Goal: Check status: Check status

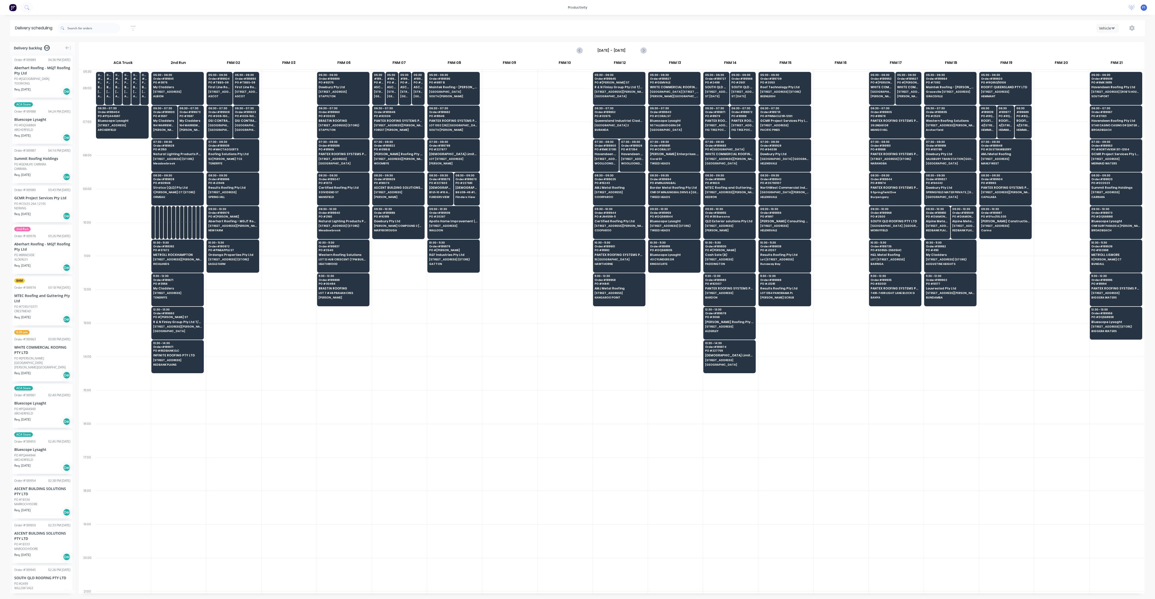
scroll to position [0, 0]
click at [461, 258] on span "[STREET_ADDRESS] (STORE)" at bounding box center [453, 259] width 49 height 3
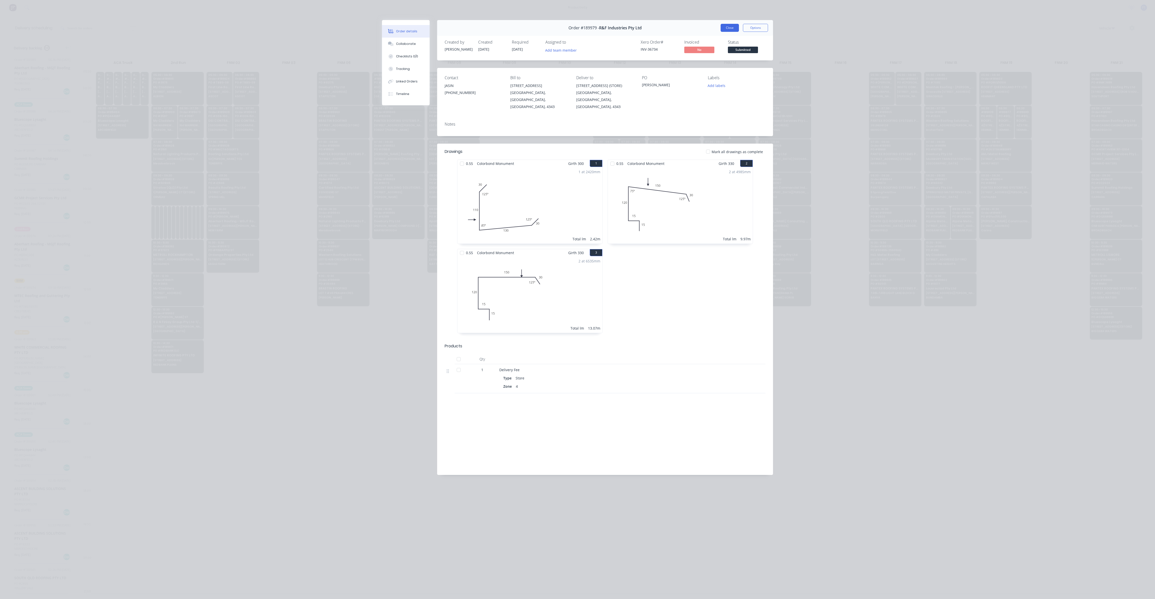
click at [728, 27] on button "Close" at bounding box center [730, 28] width 18 height 8
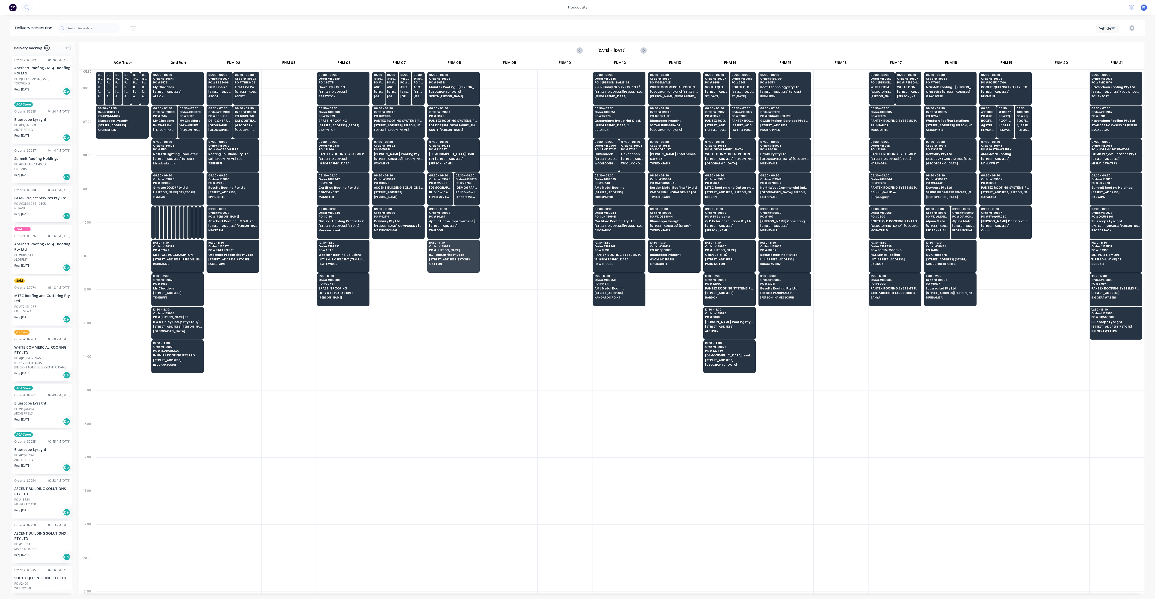
click at [687, 450] on div at bounding box center [675, 441] width 55 height 34
drag, startPoint x: 668, startPoint y: 92, endPoint x: 671, endPoint y: 93, distance: 3.1
click at [669, 93] on span "[GEOGRAPHIC_DATA] [STREET_ADDRESS]" at bounding box center [674, 91] width 49 height 3
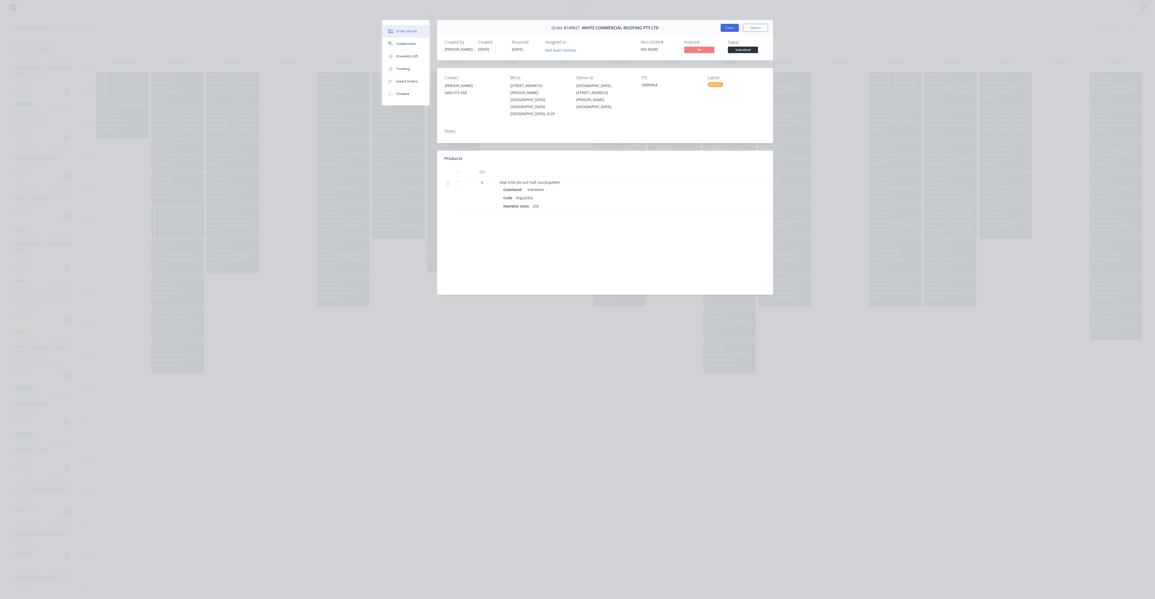
click at [725, 29] on button "Close" at bounding box center [730, 28] width 18 height 8
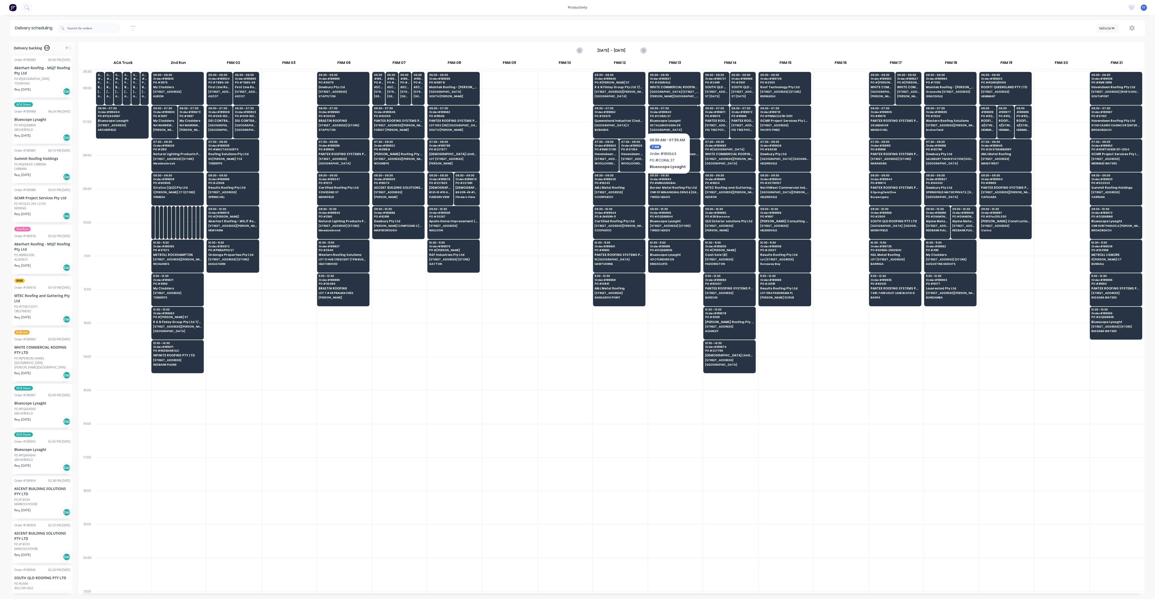
click at [667, 118] on div "06:30 - 07:30 Order # 189943 PO # CORAL ST Bluescope Lysaght 93 TALLEBUDGERA [G…" at bounding box center [674, 120] width 52 height 28
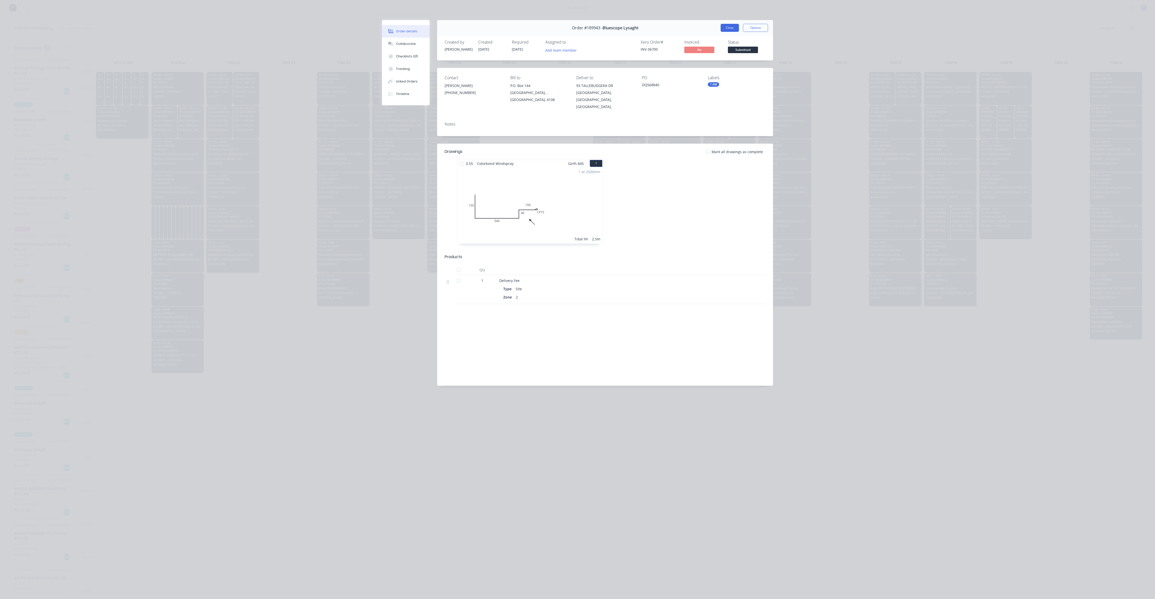
click at [725, 29] on button "Close" at bounding box center [730, 28] width 18 height 8
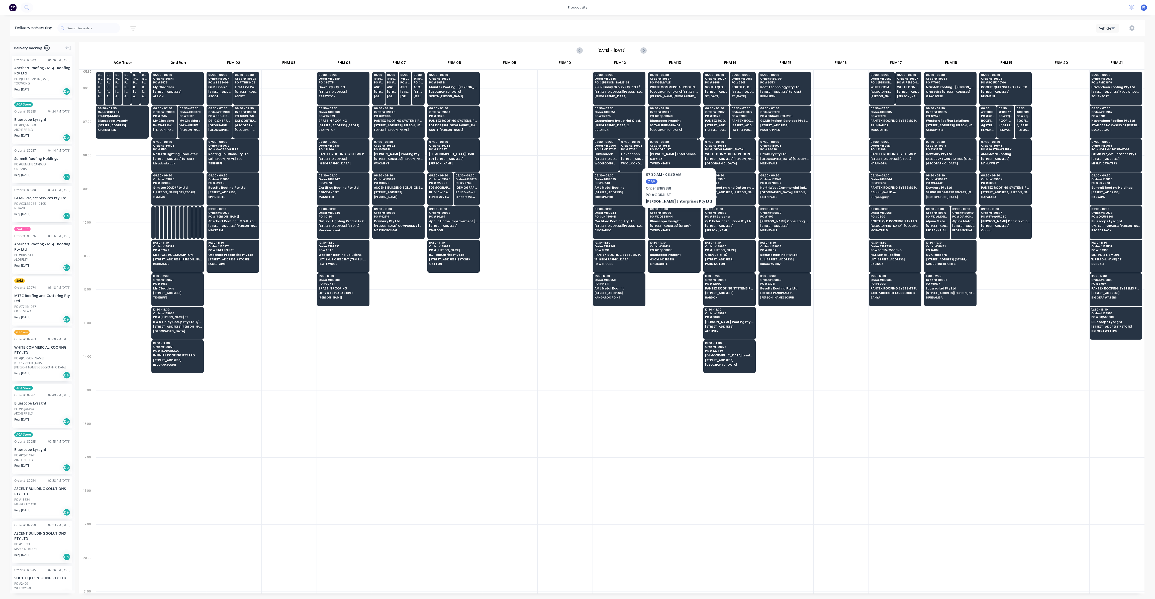
click at [667, 152] on span "[PERSON_NAME] Enterprises Pty Ltd" at bounding box center [674, 153] width 49 height 3
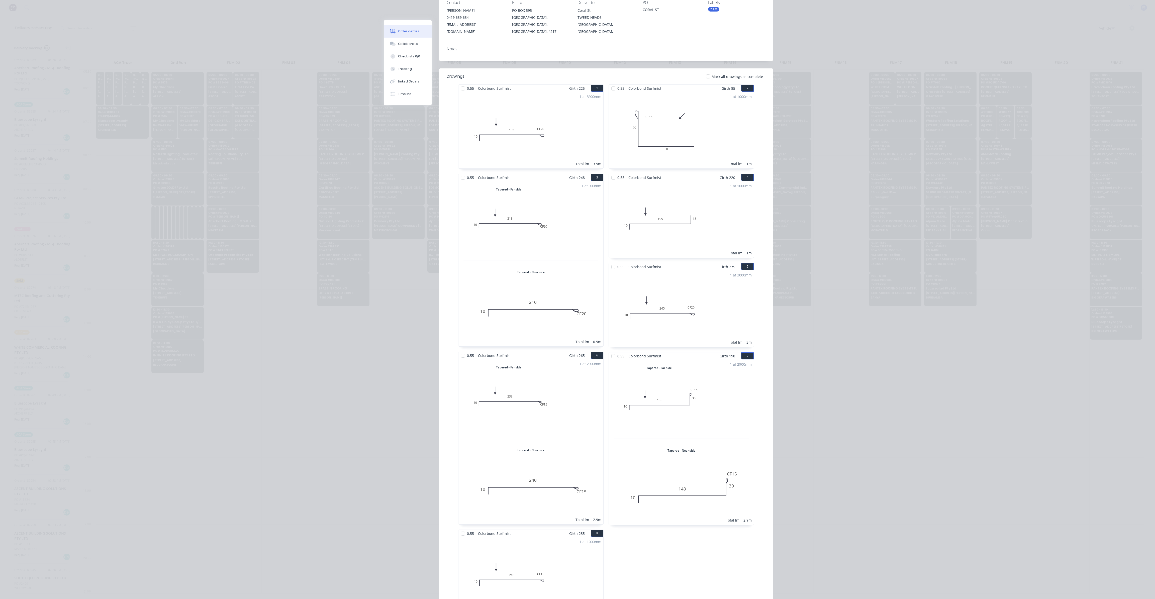
scroll to position [0, 0]
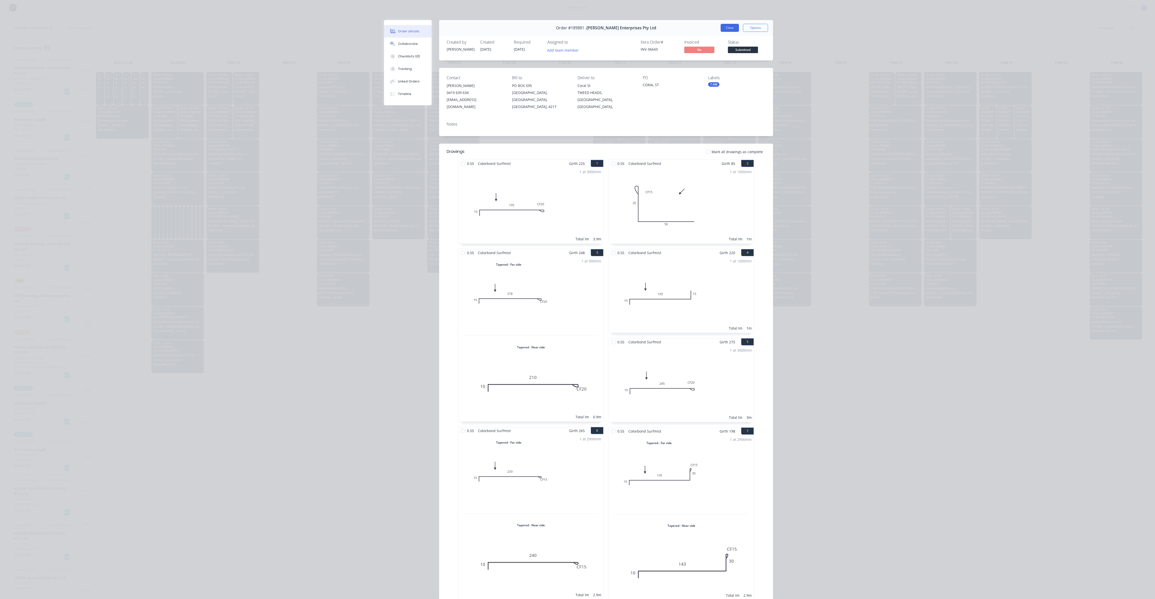
click at [727, 29] on button "Close" at bounding box center [730, 28] width 18 height 8
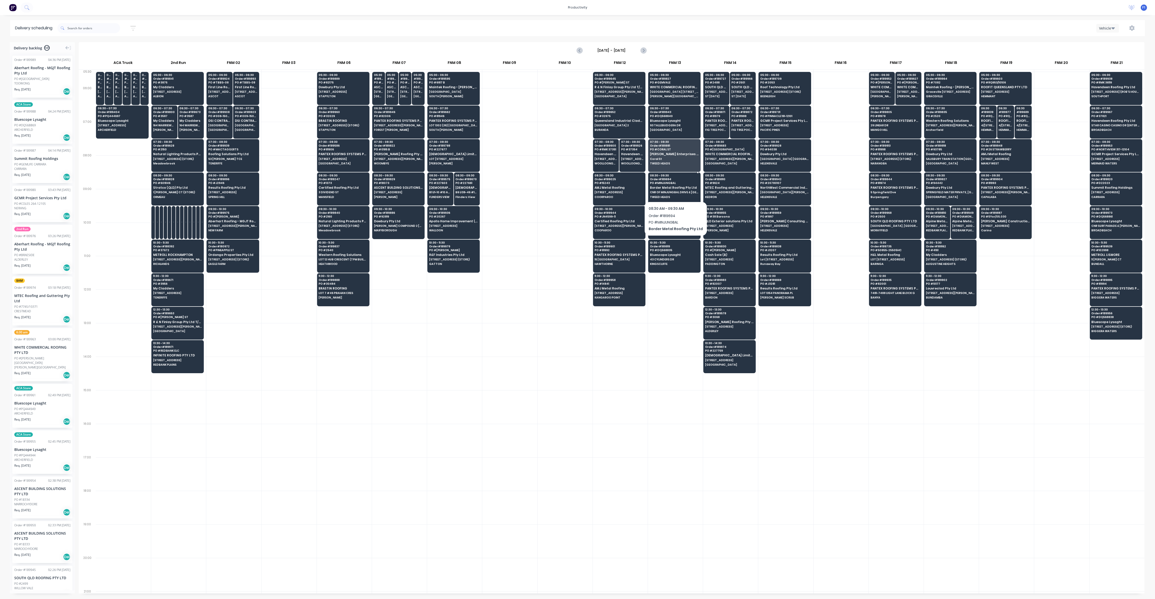
click at [671, 195] on span "TWEED HEADS" at bounding box center [674, 196] width 49 height 3
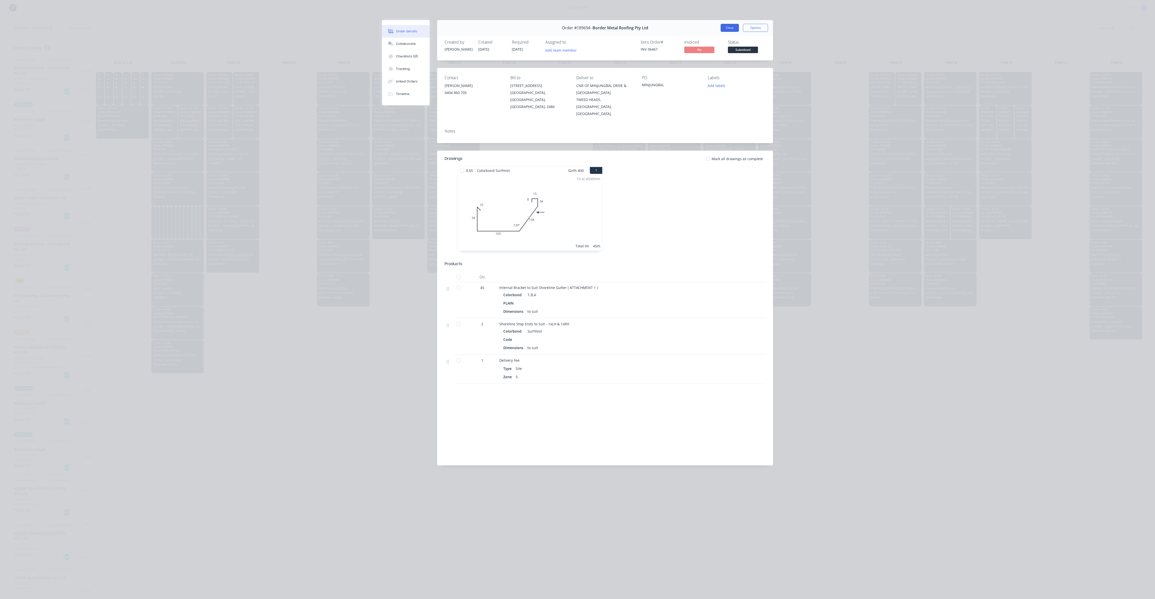
click at [728, 29] on button "Close" at bounding box center [730, 28] width 18 height 8
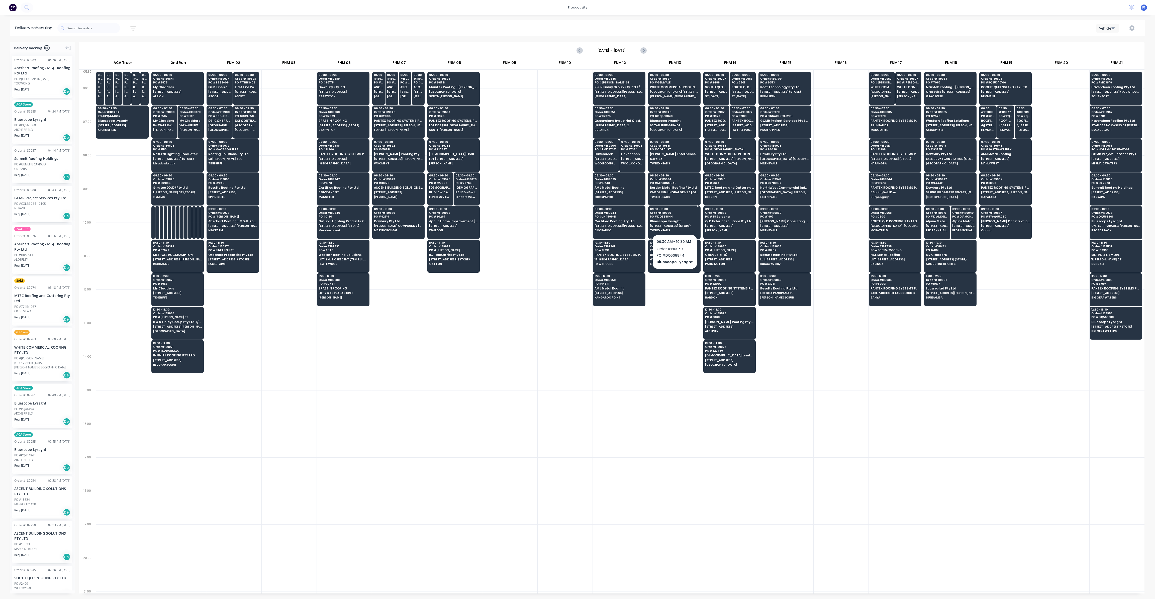
click at [678, 224] on span "[STREET_ADDRESS] (STORE)" at bounding box center [674, 225] width 49 height 3
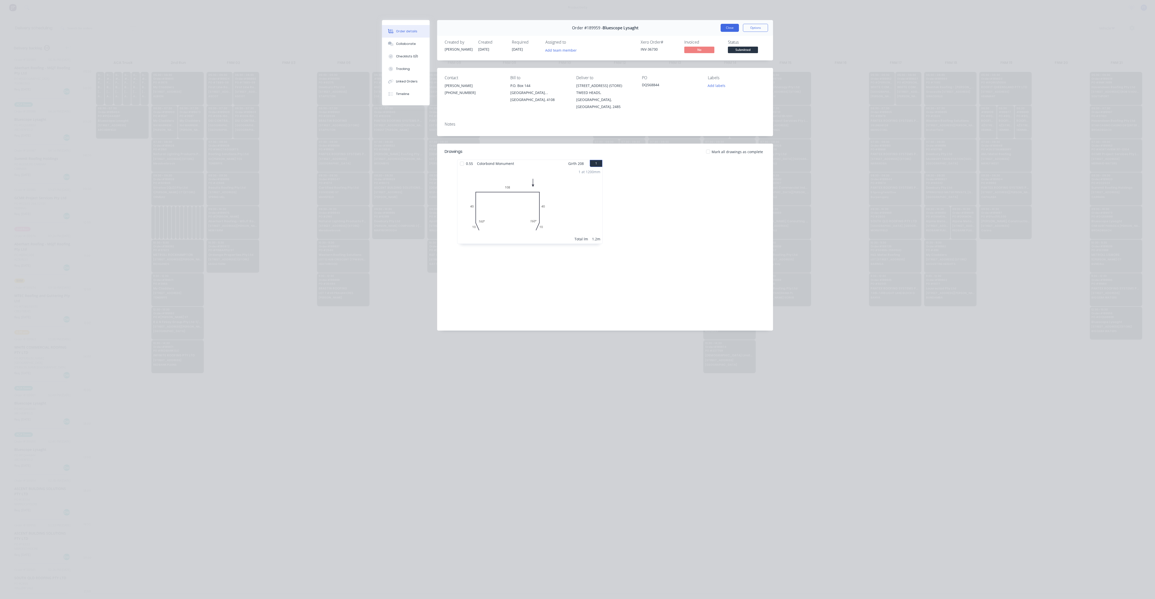
click at [728, 29] on button "Close" at bounding box center [730, 28] width 18 height 8
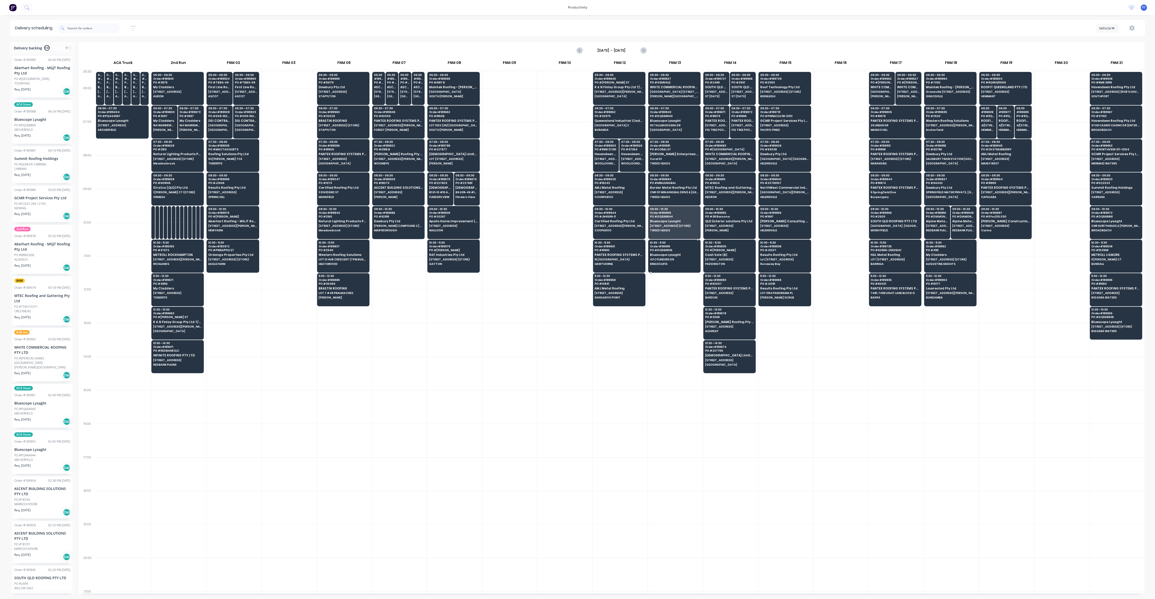
click at [668, 259] on div "10:30 - 11:30 Order # 189919 PO # DQ568835 Bluescope Lysaght 43 CYLINDERS DR [P…" at bounding box center [674, 254] width 52 height 28
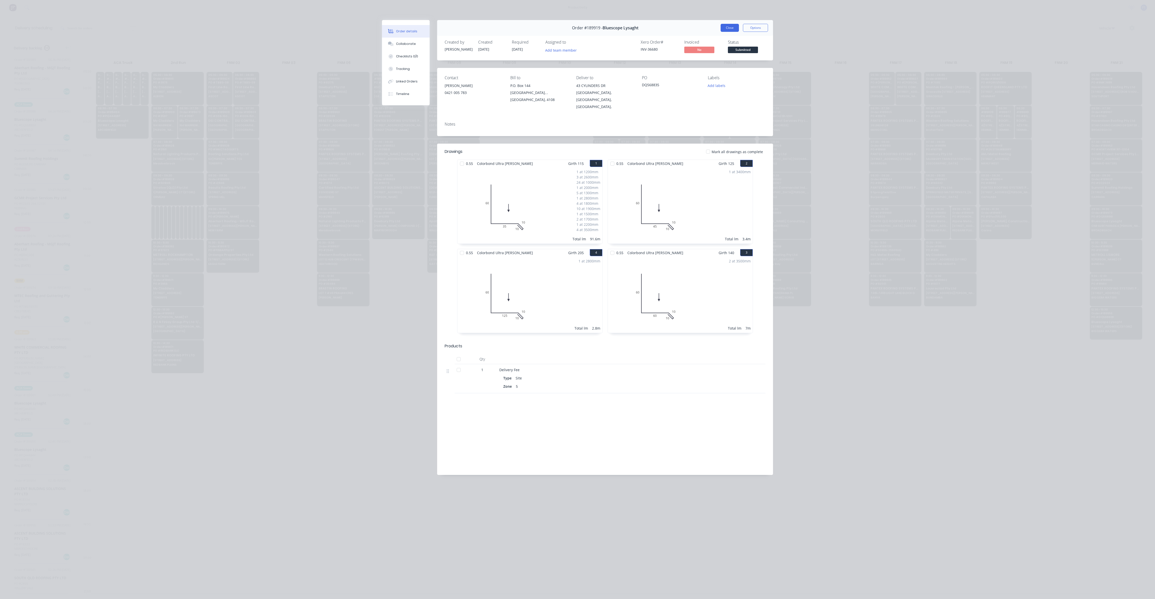
click at [730, 31] on button "Close" at bounding box center [730, 28] width 18 height 8
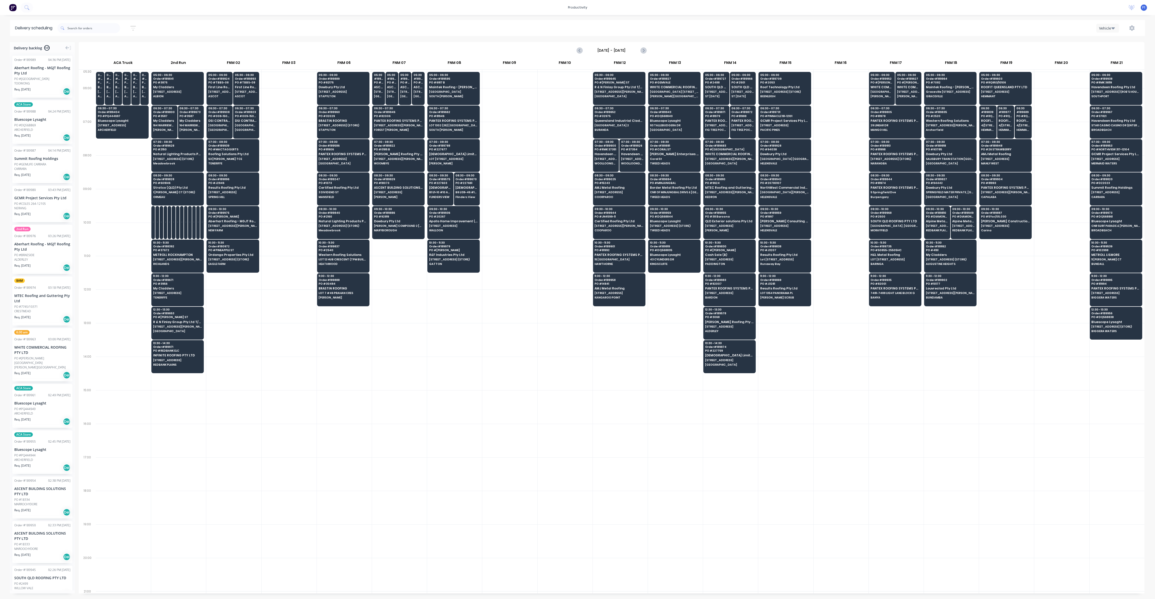
drag, startPoint x: 615, startPoint y: 356, endPoint x: 619, endPoint y: 355, distance: 4.9
click at [616, 357] on div at bounding box center [620, 374] width 55 height 34
click at [85, 28] on input "text" at bounding box center [93, 28] width 53 height 10
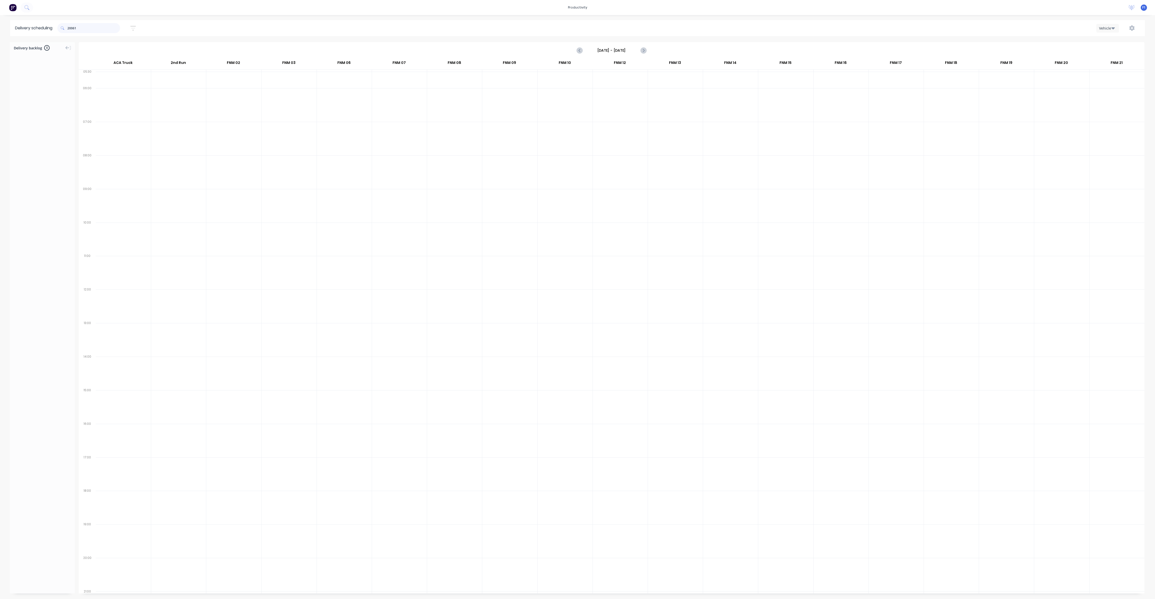
click at [82, 30] on input "20061" at bounding box center [93, 28] width 53 height 10
type input "2"
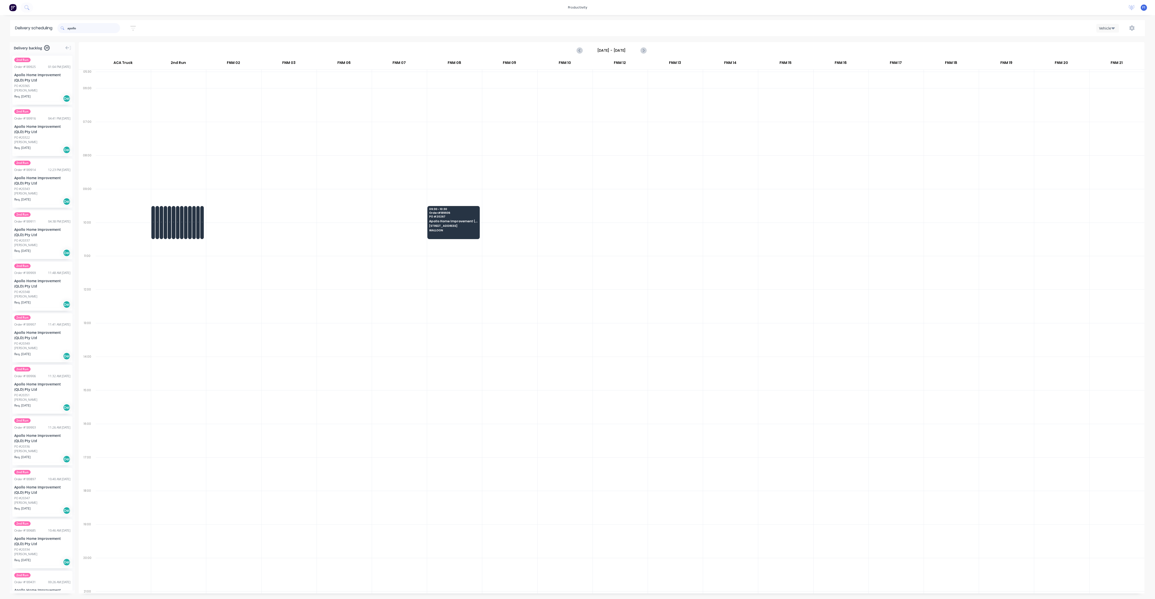
click at [92, 29] on input "apollo" at bounding box center [93, 28] width 53 height 10
type input "a"
